Goal: Transaction & Acquisition: Obtain resource

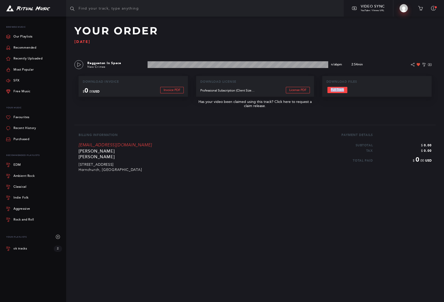
click at [403, 8] on img at bounding box center [404, 8] width 8 height 8
click at [39, 9] on img at bounding box center [28, 8] width 44 height 6
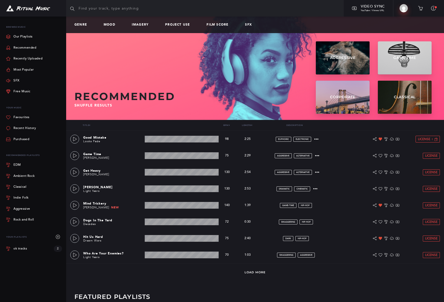
click at [403, 8] on img at bounding box center [404, 8] width 8 height 8
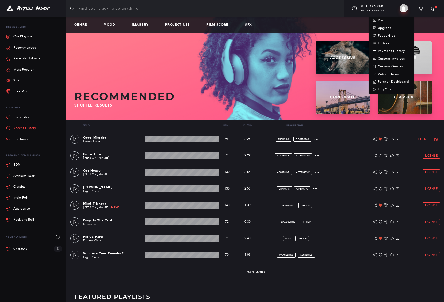
click at [21, 128] on link "Recent History" at bounding box center [21, 128] width 30 height 11
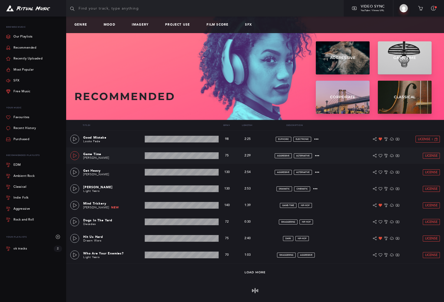
click at [78, 155] on link at bounding box center [74, 155] width 9 height 9
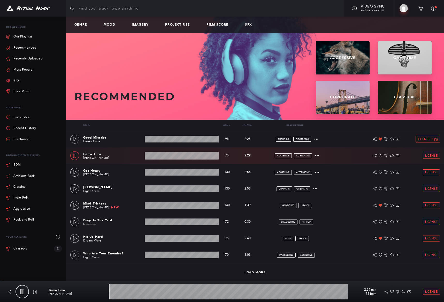
click at [77, 155] on link at bounding box center [74, 155] width 9 height 9
click at [74, 172] on icon at bounding box center [75, 172] width 4 height 4
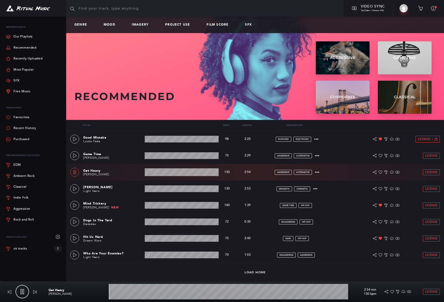
click at [74, 172] on icon at bounding box center [75, 172] width 4 height 4
click at [76, 205] on icon at bounding box center [75, 205] width 4 height 4
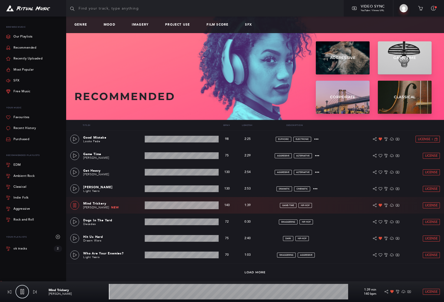
click at [75, 205] on icon at bounding box center [75, 205] width 4 height 4
type input "0.5"
click at [24, 128] on link "Recent History" at bounding box center [21, 128] width 30 height 11
click at [404, 9] on img at bounding box center [404, 8] width 8 height 8
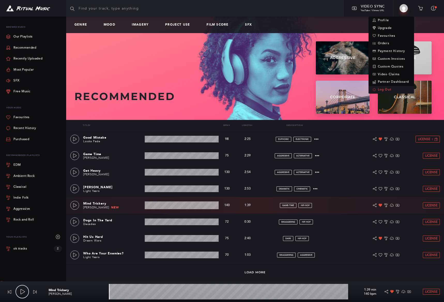
drag, startPoint x: 384, startPoint y: 89, endPoint x: 381, endPoint y: 88, distance: 3.1
click at [384, 89] on link "Log Out" at bounding box center [392, 90] width 46 height 8
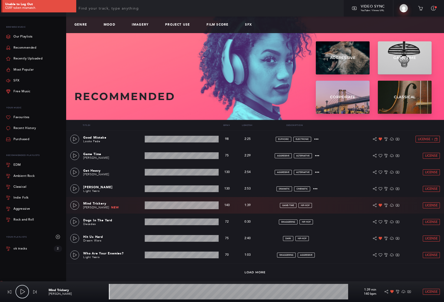
click at [405, 9] on img at bounding box center [404, 8] width 8 height 8
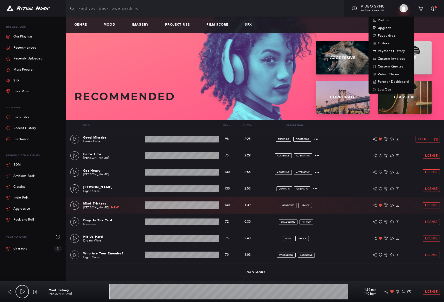
click at [404, 6] on img at bounding box center [404, 8] width 8 height 8
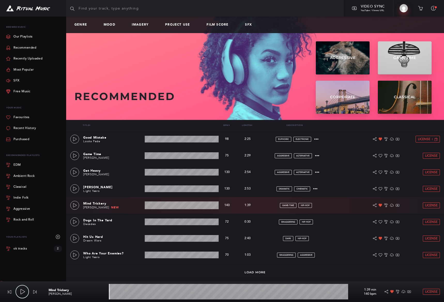
click at [404, 6] on img at bounding box center [404, 8] width 8 height 8
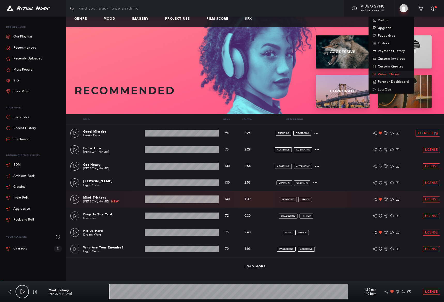
scroll to position [6, 0]
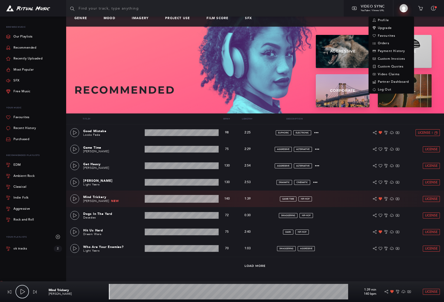
click at [402, 8] on img at bounding box center [404, 8] width 8 height 8
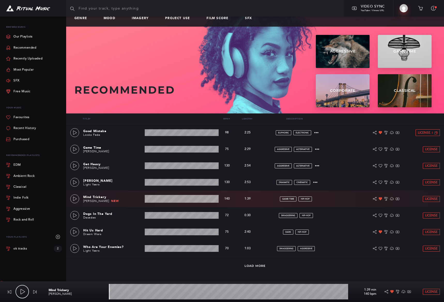
click at [402, 8] on img at bounding box center [404, 8] width 8 height 8
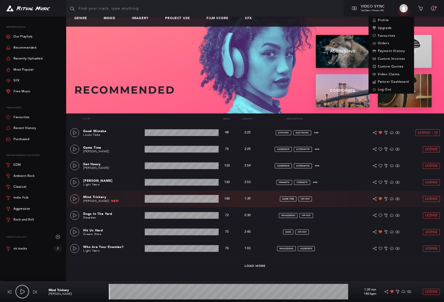
click at [404, 10] on img at bounding box center [404, 8] width 8 height 8
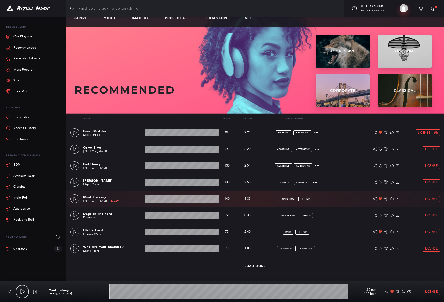
click at [404, 9] on img at bounding box center [404, 8] width 8 height 8
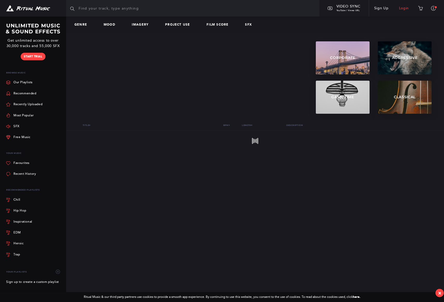
click at [404, 9] on link "Login" at bounding box center [404, 8] width 20 height 14
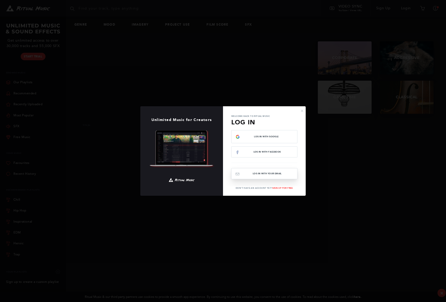
click at [258, 175] on button "Log In with your email" at bounding box center [264, 173] width 66 height 11
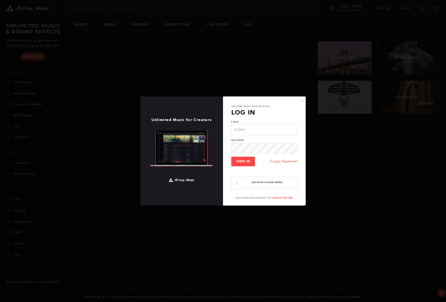
type input "[EMAIL_ADDRESS][DOMAIN_NAME]"
click at [246, 159] on button "Sign In" at bounding box center [243, 162] width 24 height 10
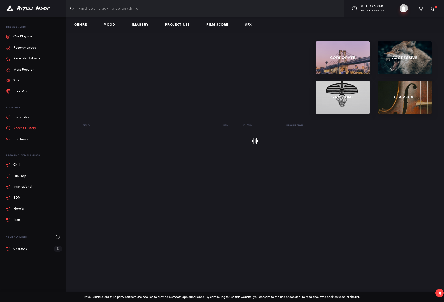
click at [26, 127] on link "Recent History" at bounding box center [21, 128] width 30 height 11
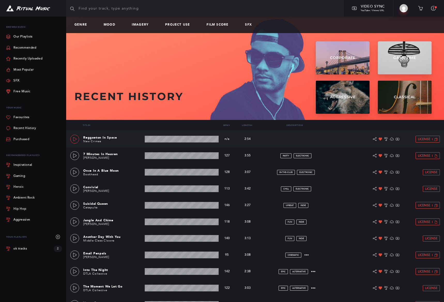
click at [76, 139] on icon at bounding box center [75, 139] width 4 height 4
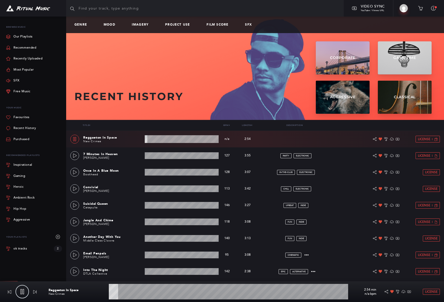
click at [76, 139] on icon at bounding box center [74, 139] width 3 height 4
type input "4.03"
click at [423, 140] on span "License" at bounding box center [424, 139] width 12 height 3
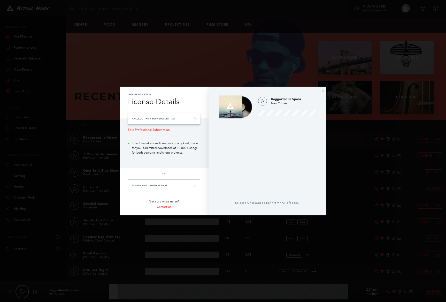
click at [182, 118] on link "Checkout with your Subscription" at bounding box center [164, 119] width 72 height 12
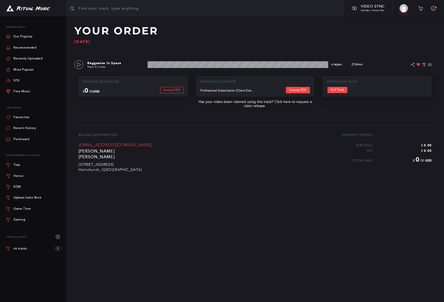
click at [297, 89] on link "License PDF" at bounding box center [298, 90] width 24 height 6
